Goal: Task Accomplishment & Management: Manage account settings

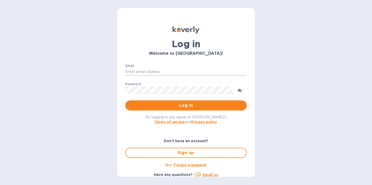
click at [189, 73] on input "Email" at bounding box center [185, 72] width 121 height 8
type input "[EMAIL_ADDRESS][DOMAIN_NAME]"
click at [179, 108] on span "Log in" at bounding box center [185, 105] width 113 height 6
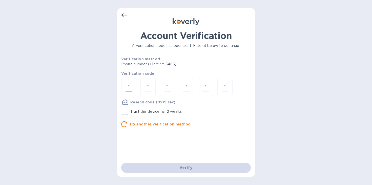
click at [130, 84] on input "number" at bounding box center [129, 86] width 7 height 9
type input "1"
type input "7"
type input "1"
type input "5"
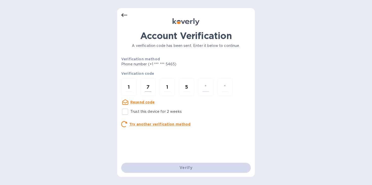
type input "3"
type input "9"
